Goal: Task Accomplishment & Management: Use online tool/utility

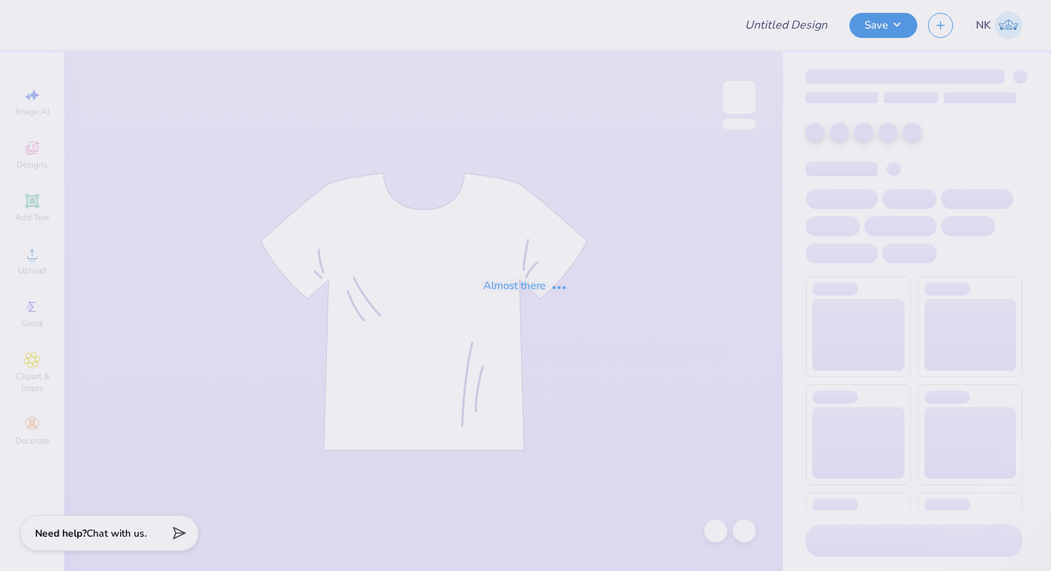
type input "BGLIG Student Athletic Uniform Swag"
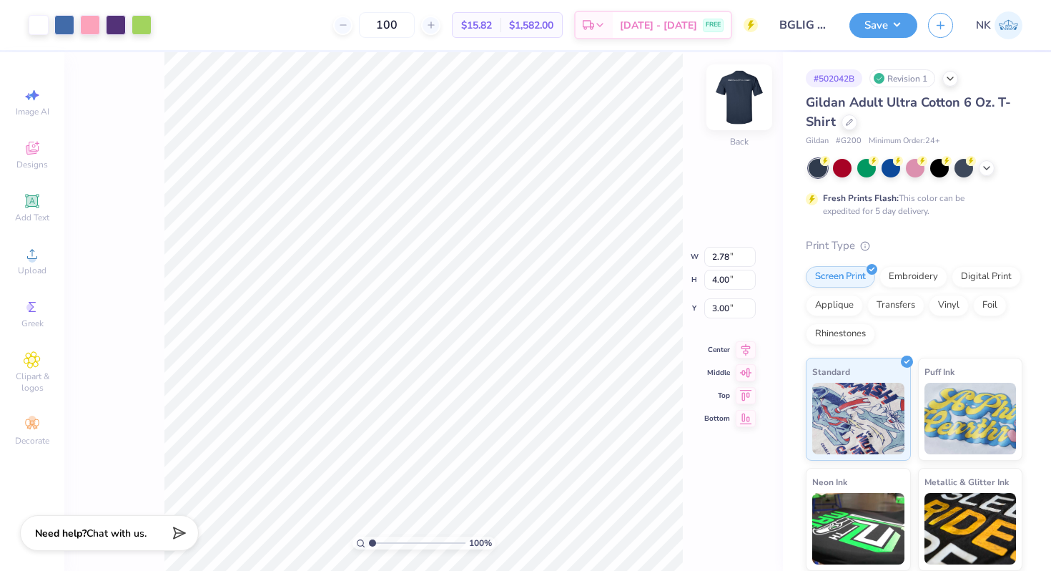
click at [737, 104] on img at bounding box center [739, 97] width 57 height 57
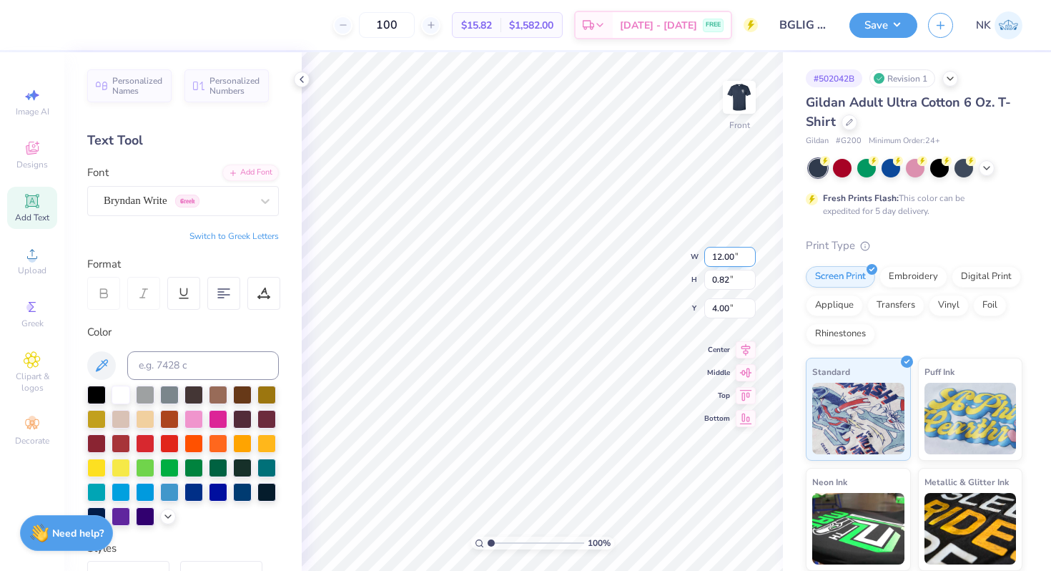
click at [718, 257] on input "12.00" at bounding box center [729, 257] width 51 height 20
type input "10"
type input "0.69"
type input "10.00"
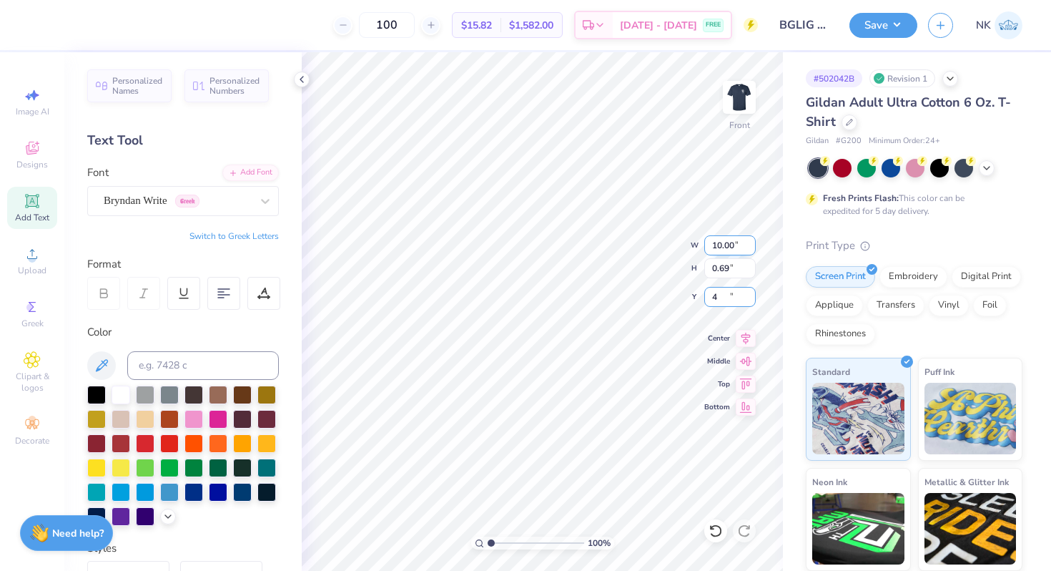
type input "4.00"
click at [905, 35] on button "Save" at bounding box center [884, 23] width 68 height 25
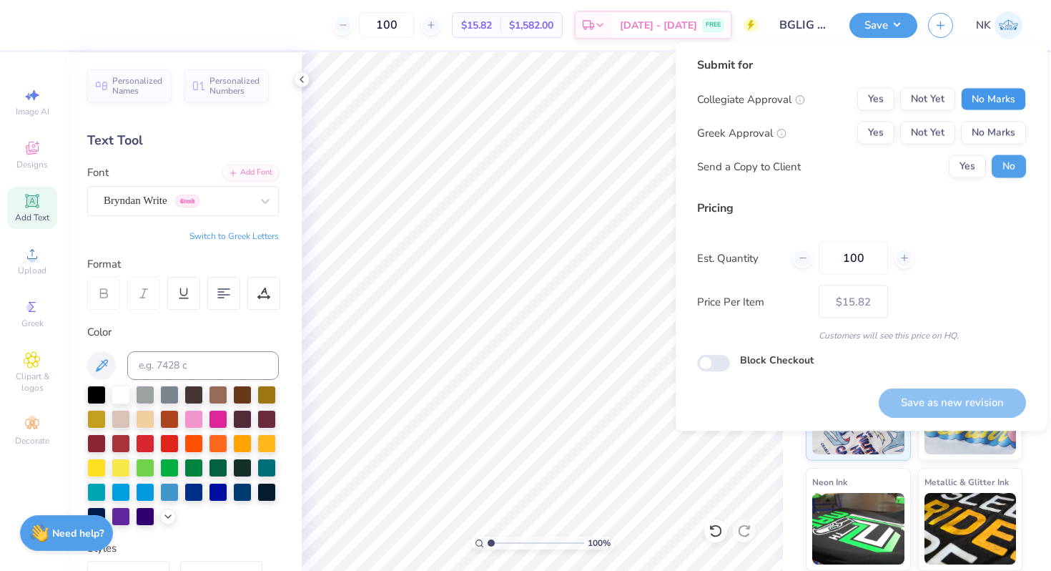
click at [987, 104] on button "No Marks" at bounding box center [993, 99] width 65 height 23
click at [986, 132] on button "No Marks" at bounding box center [993, 133] width 65 height 23
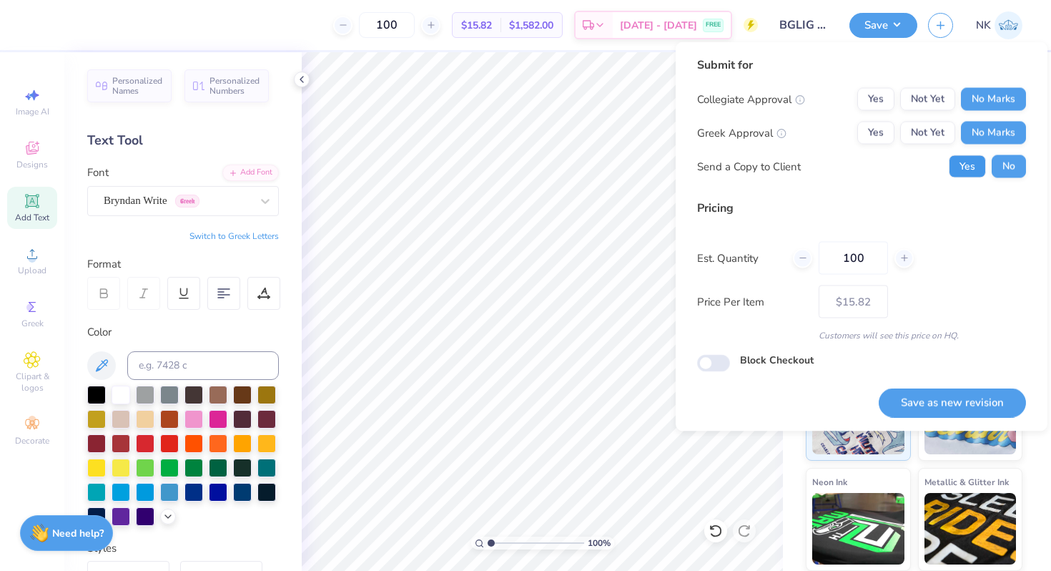
click at [963, 176] on button "Yes" at bounding box center [967, 166] width 37 height 23
click at [962, 406] on button "Save as new revision" at bounding box center [952, 402] width 147 height 29
type input "$15.82"
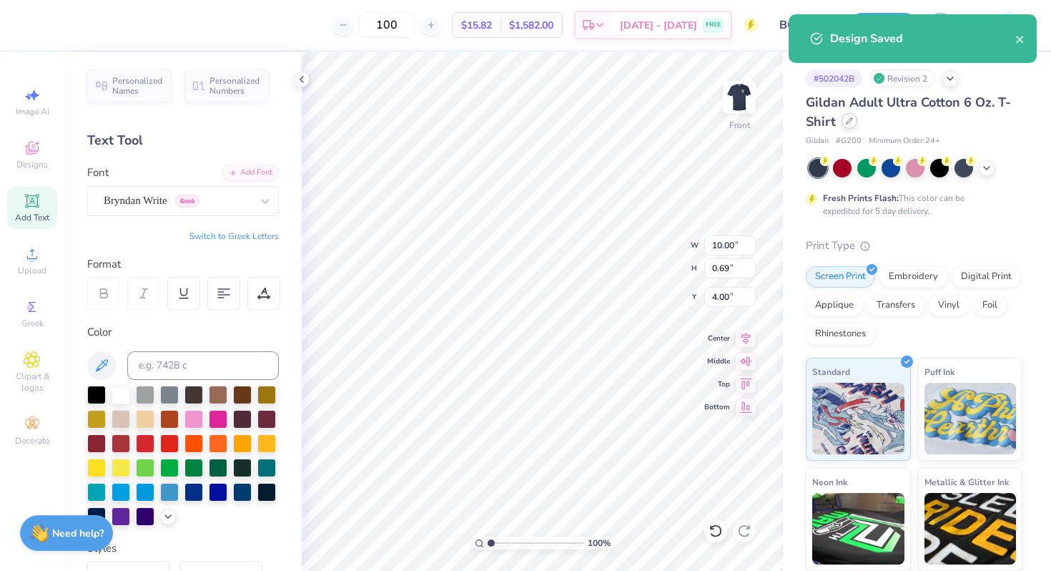
click at [845, 121] on div at bounding box center [850, 121] width 16 height 16
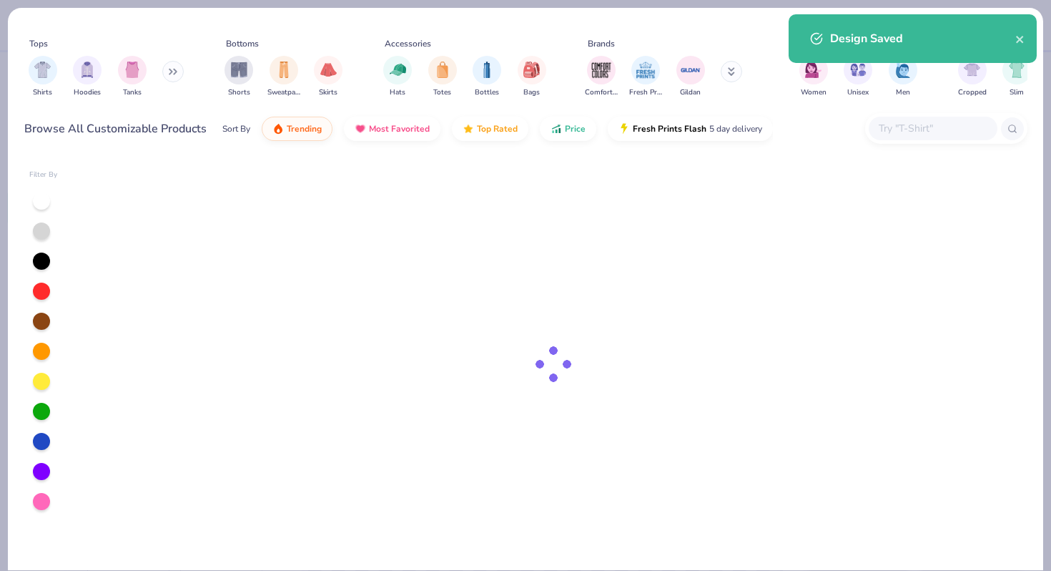
click at [898, 124] on input "text" at bounding box center [933, 128] width 110 height 16
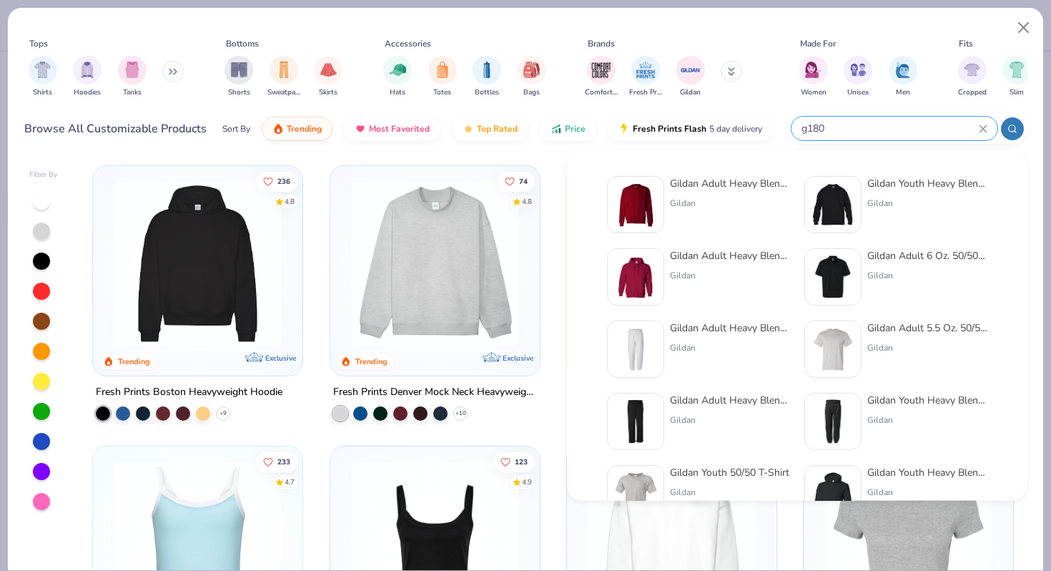
type input "g180"
click at [728, 188] on div "Gildan Adult Heavy Blend Adult 8 Oz. 50/50 Fleece Crew" at bounding box center [730, 183] width 120 height 15
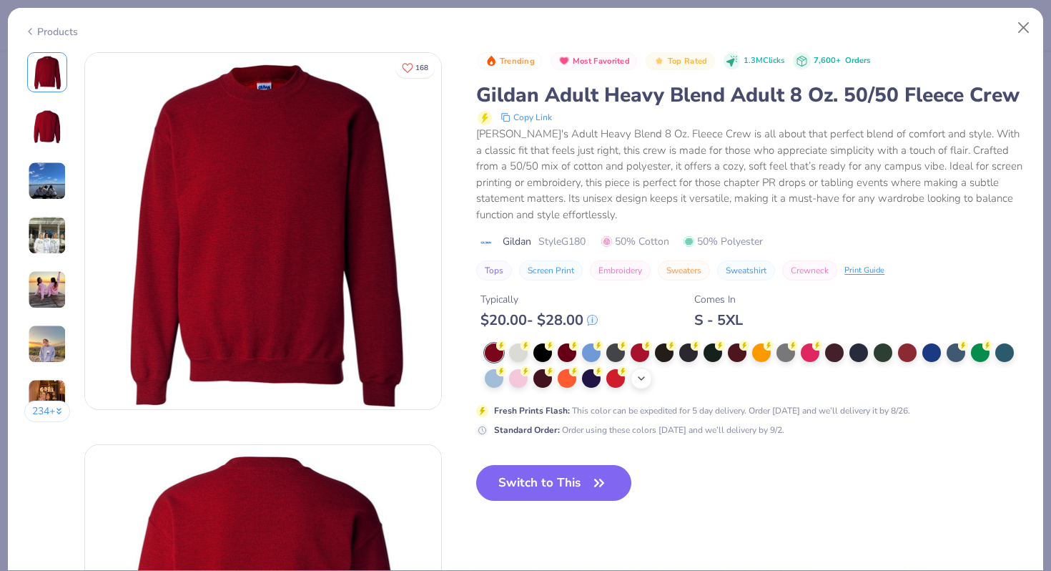
click at [644, 376] on icon at bounding box center [641, 378] width 11 height 11
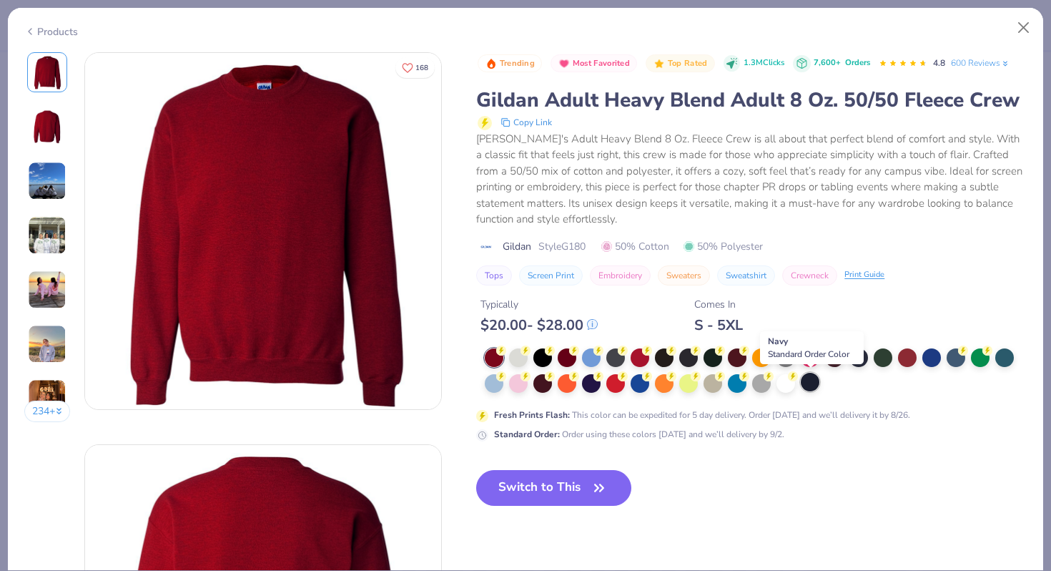
click at [812, 383] on div at bounding box center [810, 382] width 19 height 19
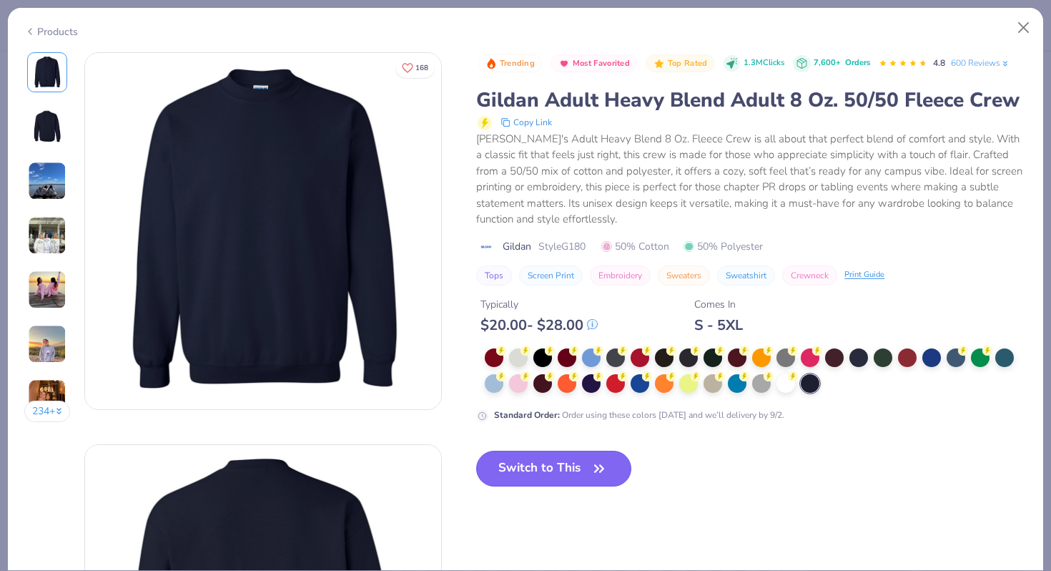
click at [564, 469] on button "Switch to This" at bounding box center [553, 469] width 155 height 36
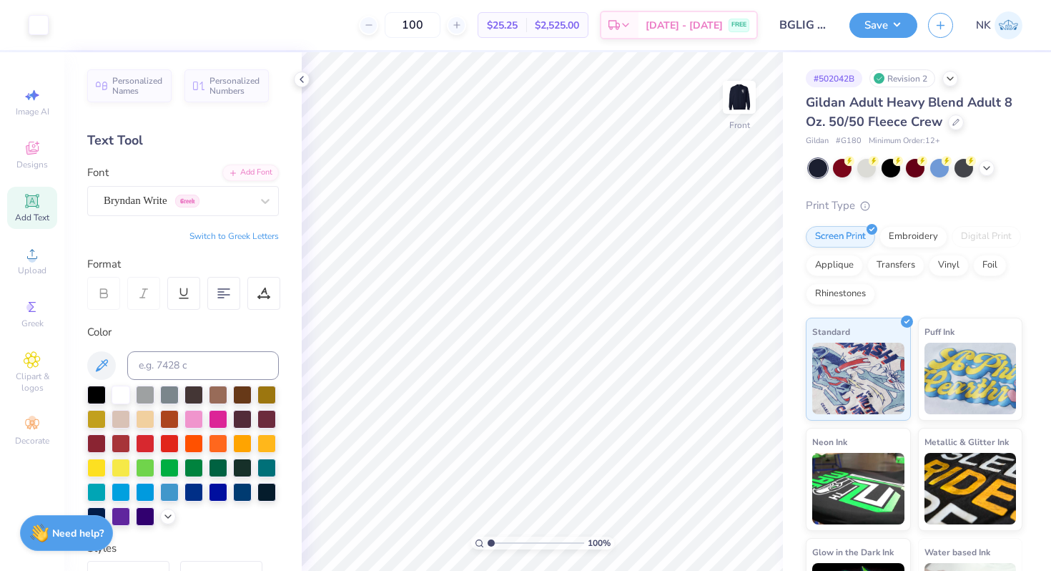
click at [802, 238] on div "Art colors 100 $25.25 Per Item $2,525.00 Total Est. Delivery [DATE] - [DATE] FR…" at bounding box center [525, 285] width 1051 height 571
click at [724, 311] on input "3.76" at bounding box center [729, 308] width 51 height 20
type input "4.00"
click at [748, 335] on icon at bounding box center [746, 336] width 20 height 17
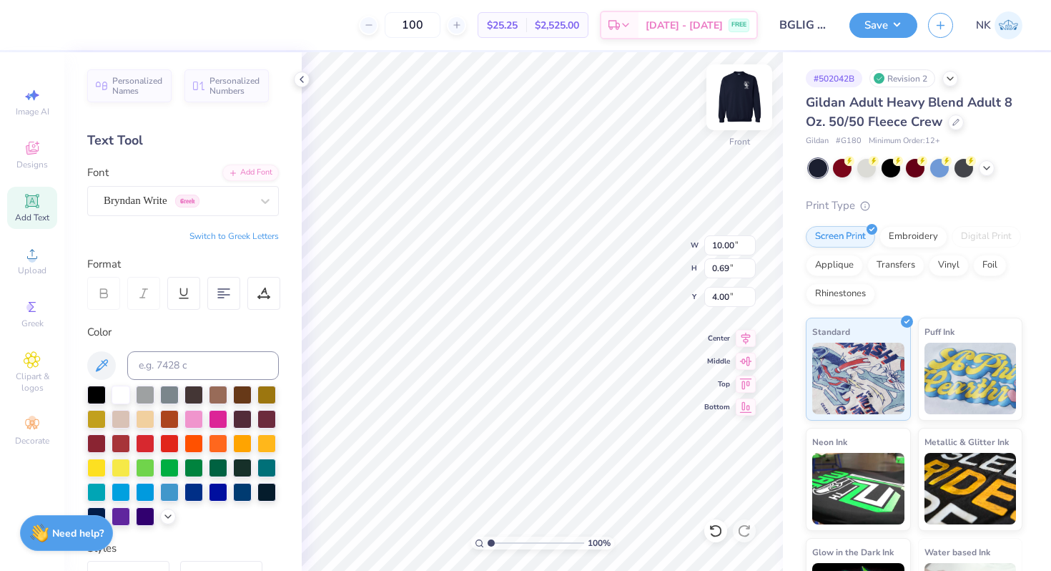
click at [744, 90] on img at bounding box center [739, 97] width 57 height 57
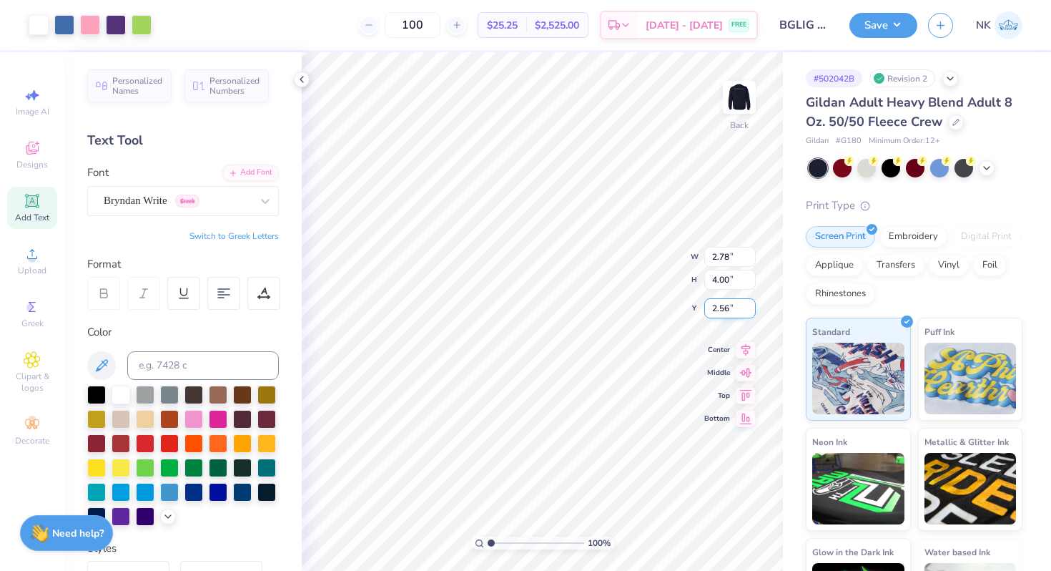
click at [721, 308] on input "2.56" at bounding box center [729, 308] width 51 height 20
type input "3.00"
click at [906, 15] on button "Save" at bounding box center [884, 23] width 68 height 25
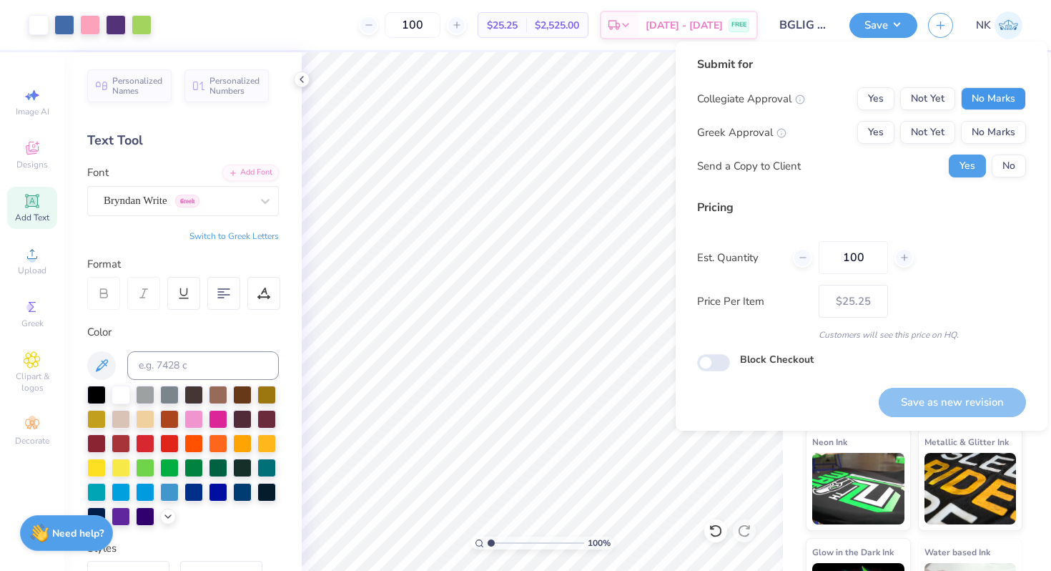
click at [996, 102] on button "No Marks" at bounding box center [993, 98] width 65 height 23
click at [991, 122] on button "No Marks" at bounding box center [993, 132] width 65 height 23
click at [940, 394] on button "Save as new revision" at bounding box center [952, 402] width 147 height 29
type input "$25.25"
checkbox input "true"
